Goal: Information Seeking & Learning: Check status

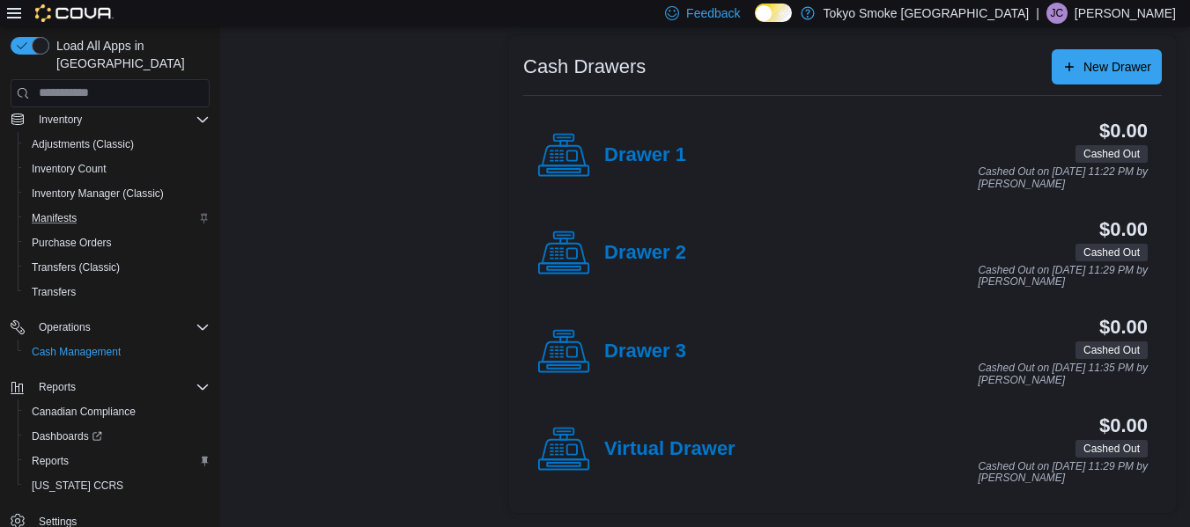
scroll to position [252, 0]
click at [43, 452] on span "Reports" at bounding box center [50, 462] width 37 height 21
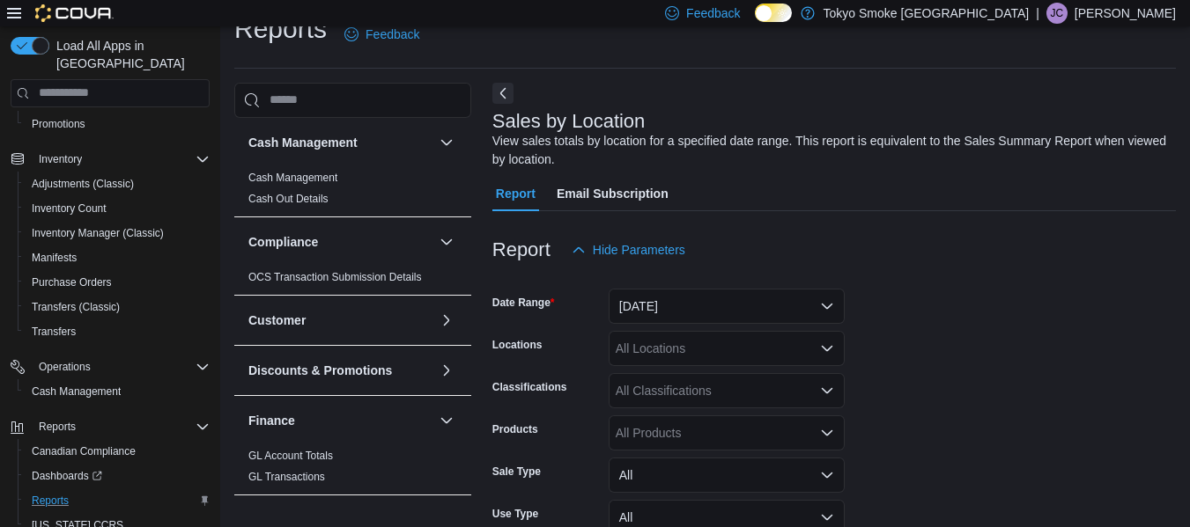
scroll to position [59, 0]
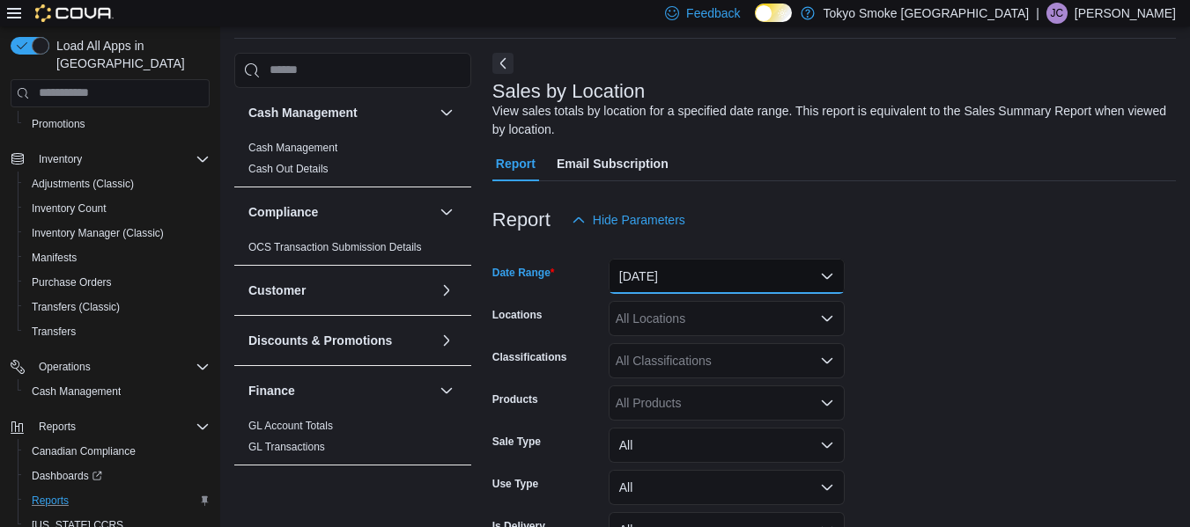
click at [649, 277] on button "[DATE]" at bounding box center [726, 276] width 236 height 35
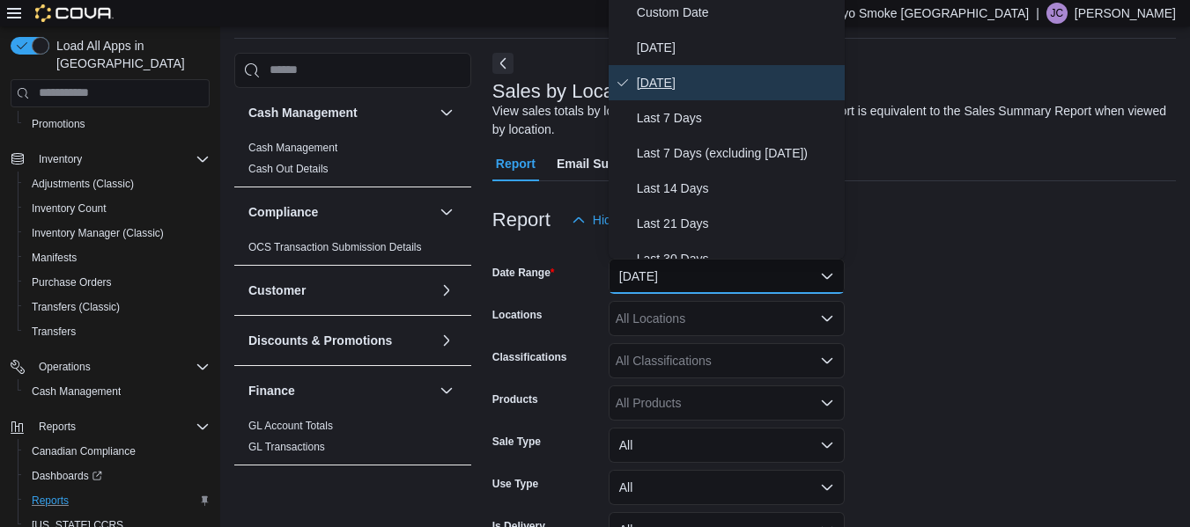
scroll to position [54, 0]
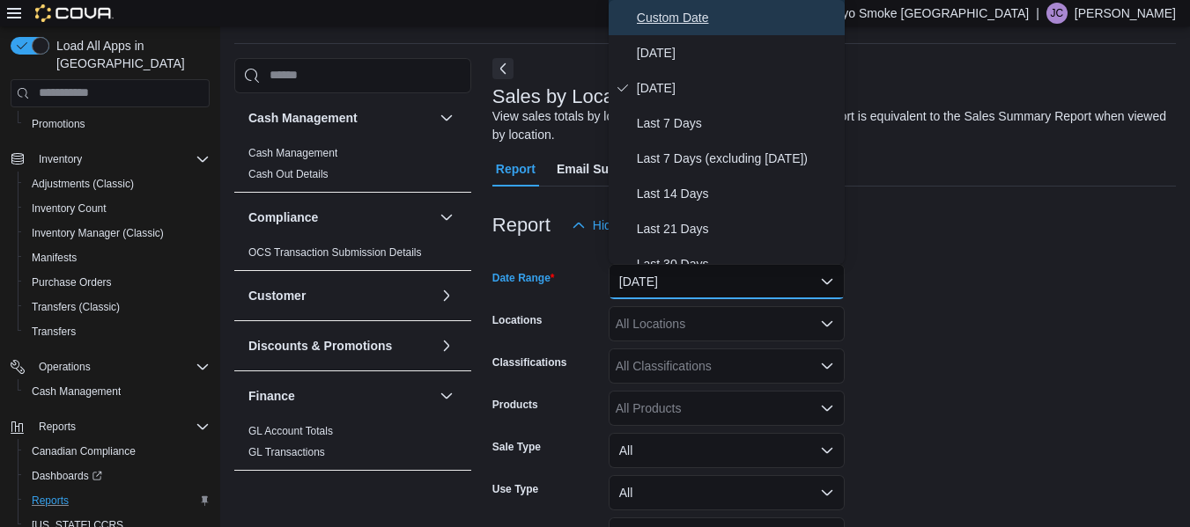
click at [656, 19] on span "Custom Date" at bounding box center [737, 17] width 201 height 21
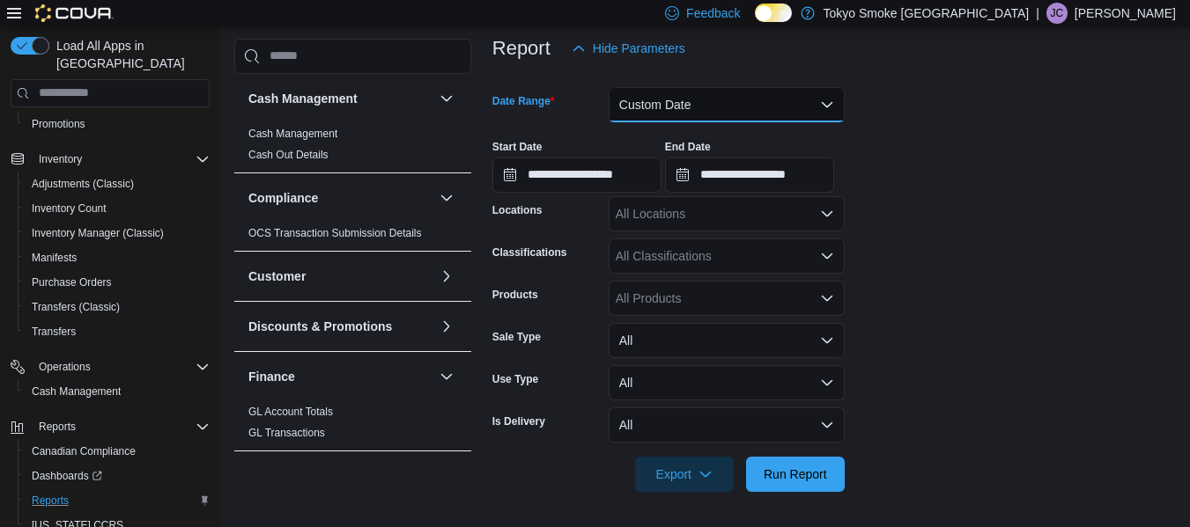
scroll to position [230, 0]
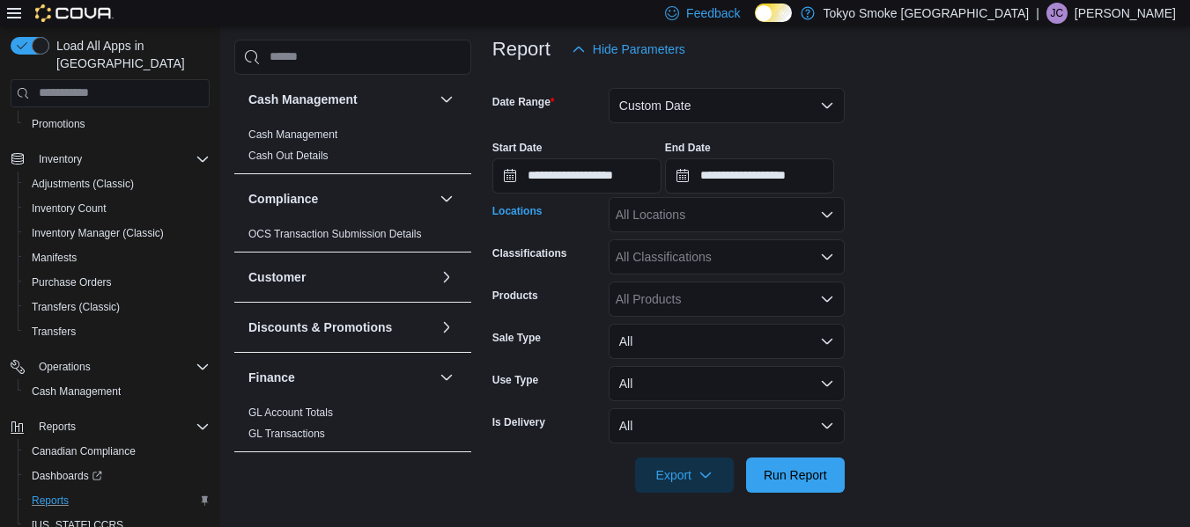
click at [669, 218] on div "All Locations" at bounding box center [726, 214] width 236 height 35
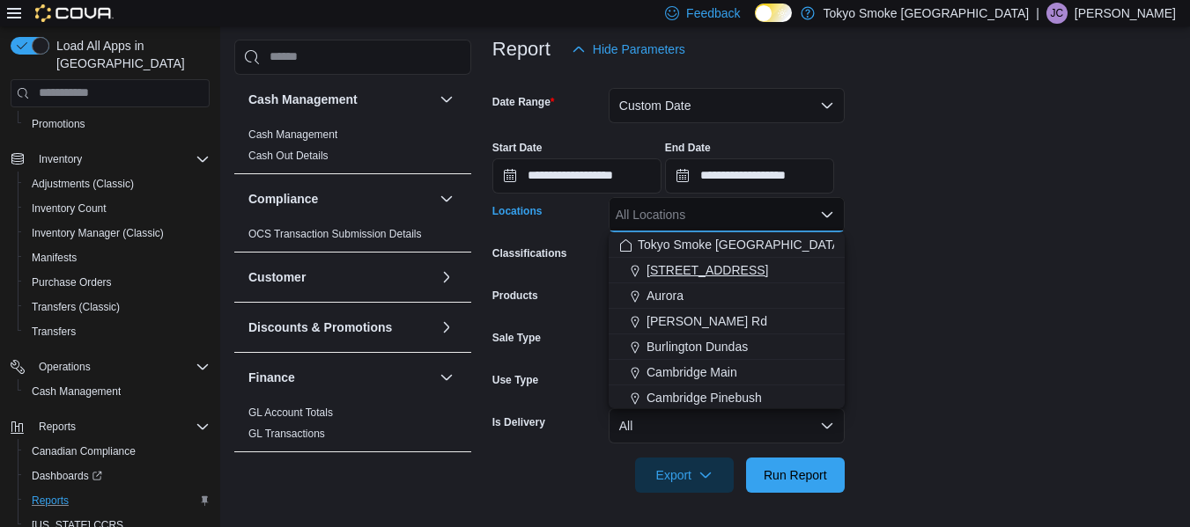
click at [684, 273] on span "[STREET_ADDRESS]" at bounding box center [707, 271] width 122 height 18
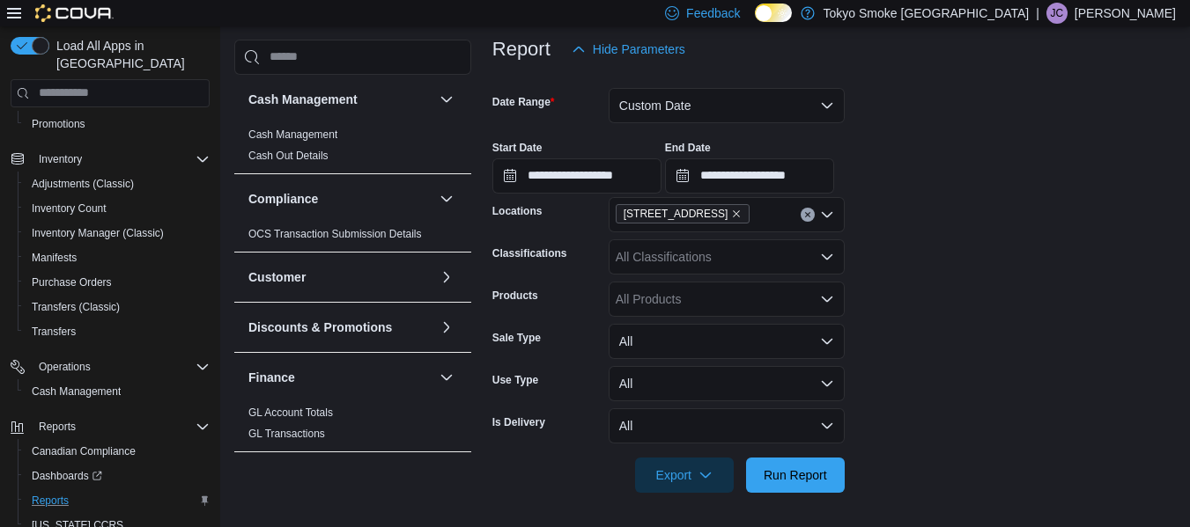
click at [933, 175] on div "**********" at bounding box center [833, 160] width 683 height 67
